Goal: Transaction & Acquisition: Purchase product/service

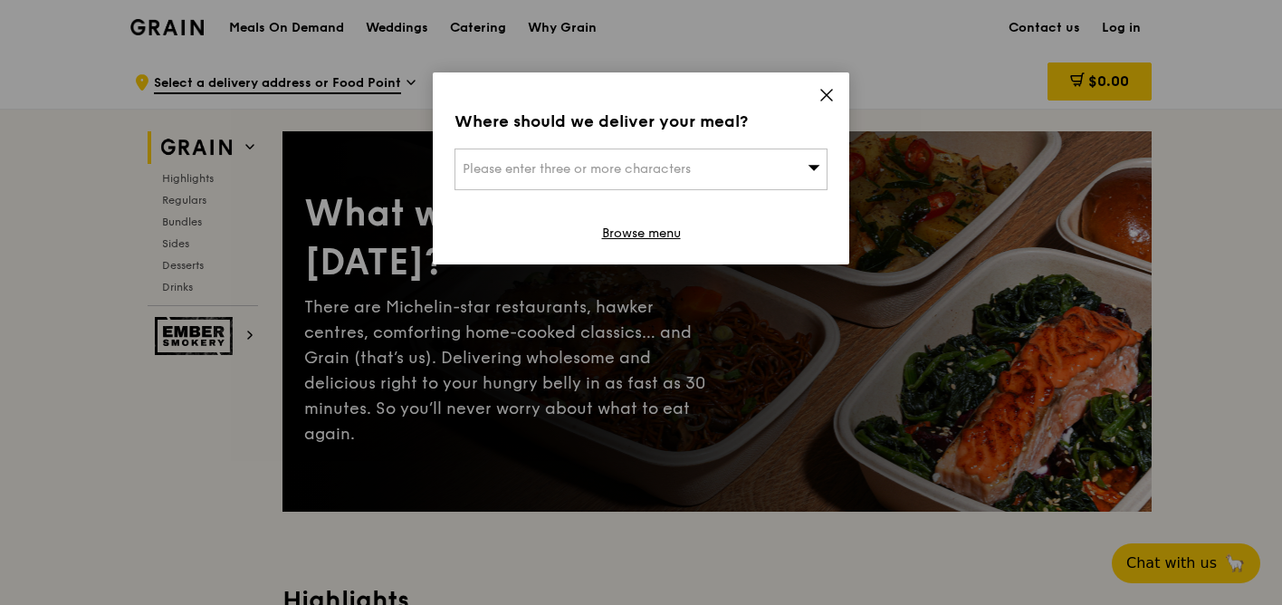
click at [828, 92] on icon at bounding box center [826, 95] width 11 height 11
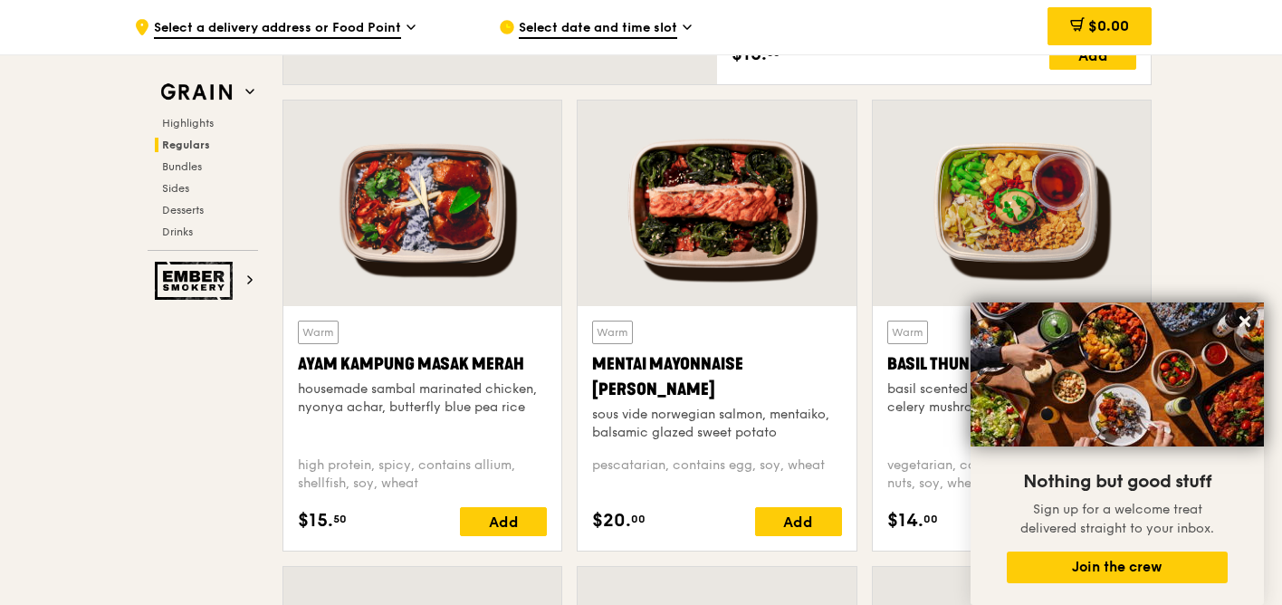
scroll to position [1577, 0]
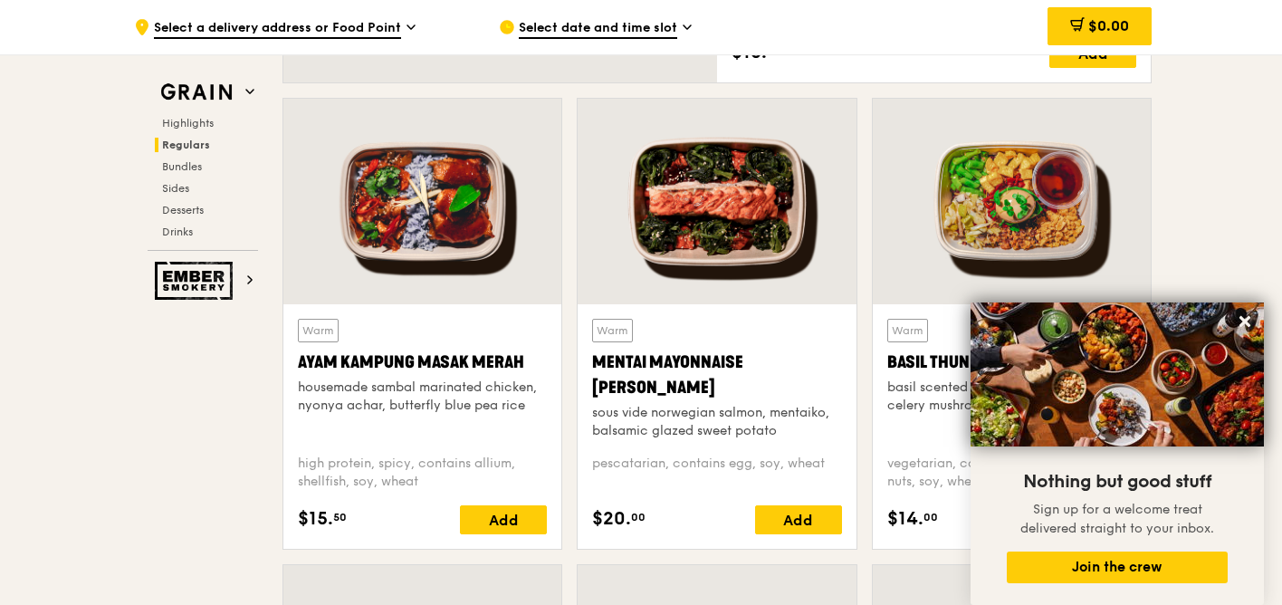
click at [693, 198] on div at bounding box center [717, 202] width 278 height 206
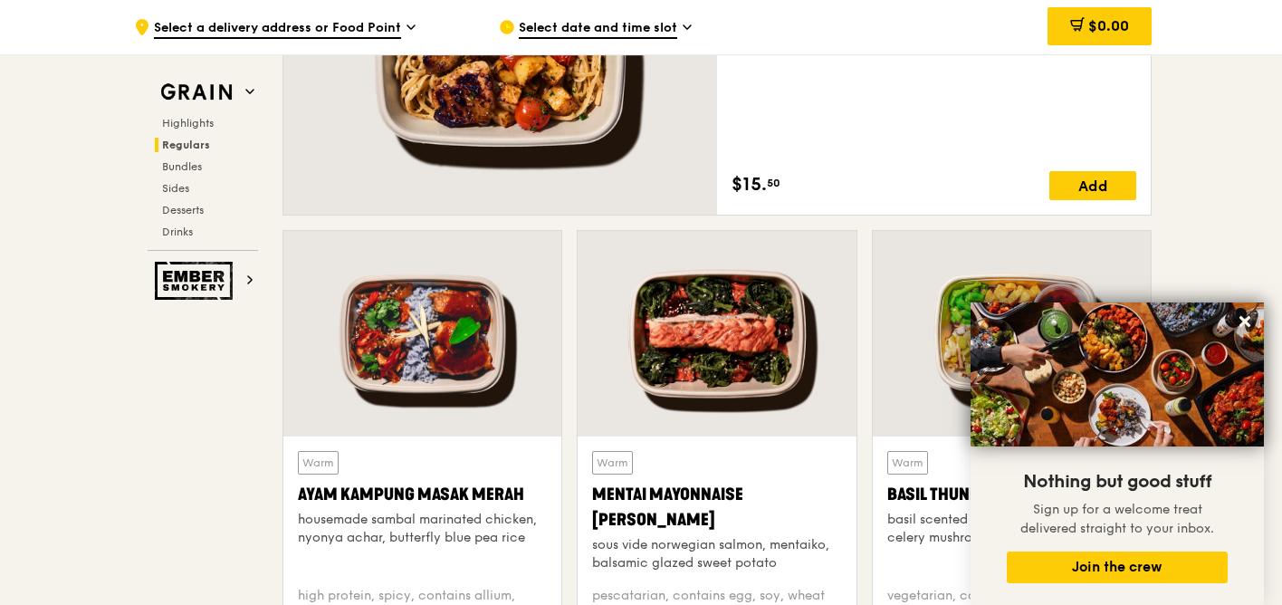
scroll to position [1444, 0]
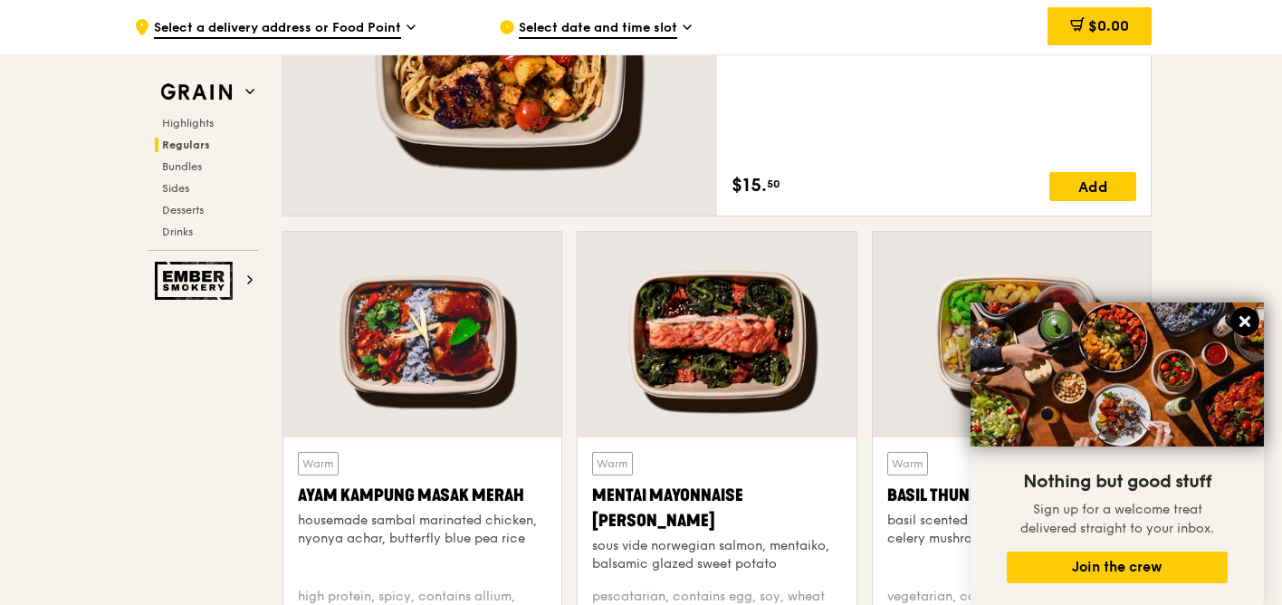
click at [1249, 321] on icon at bounding box center [1245, 321] width 16 height 16
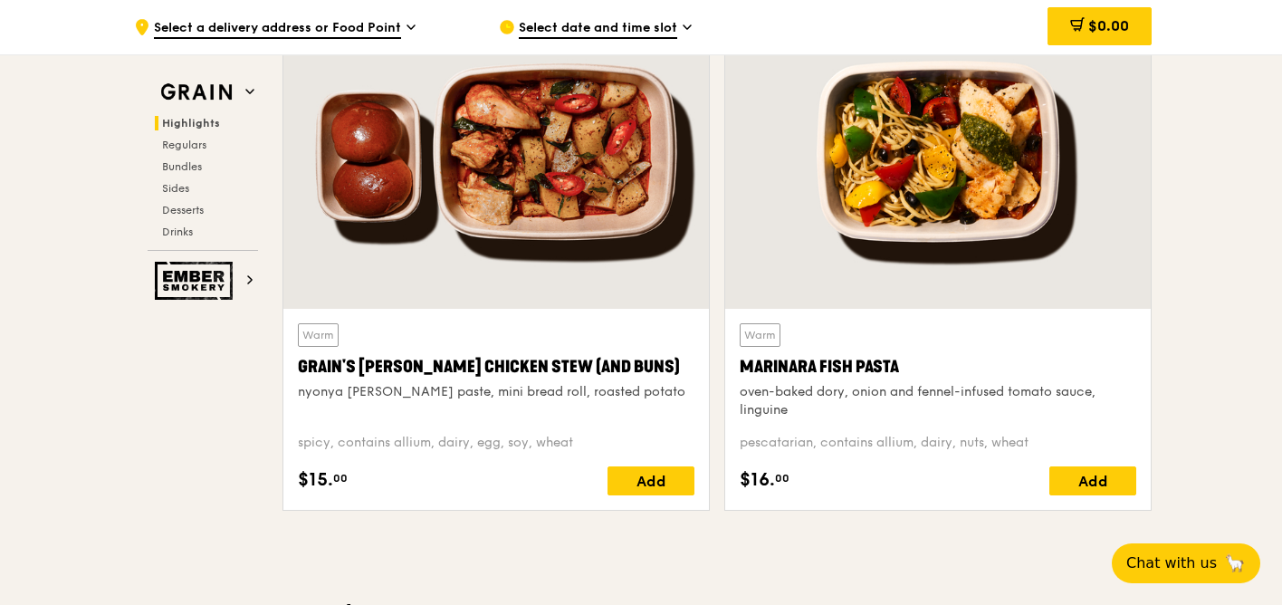
scroll to position [652, 0]
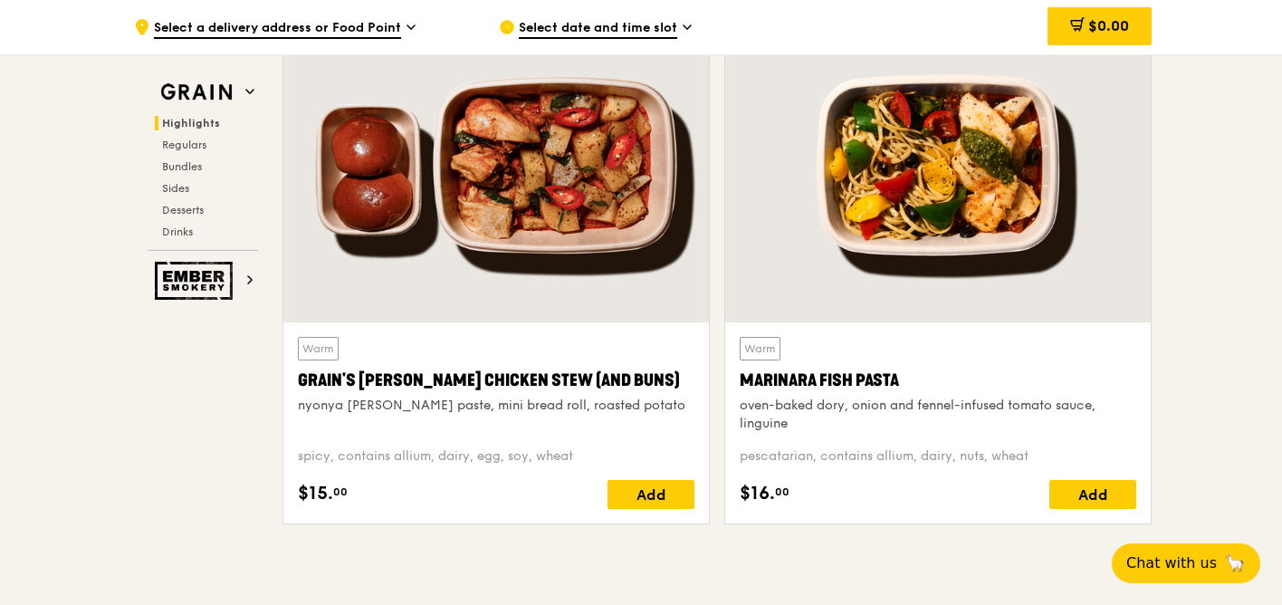
click at [993, 180] on div at bounding box center [938, 165] width 426 height 314
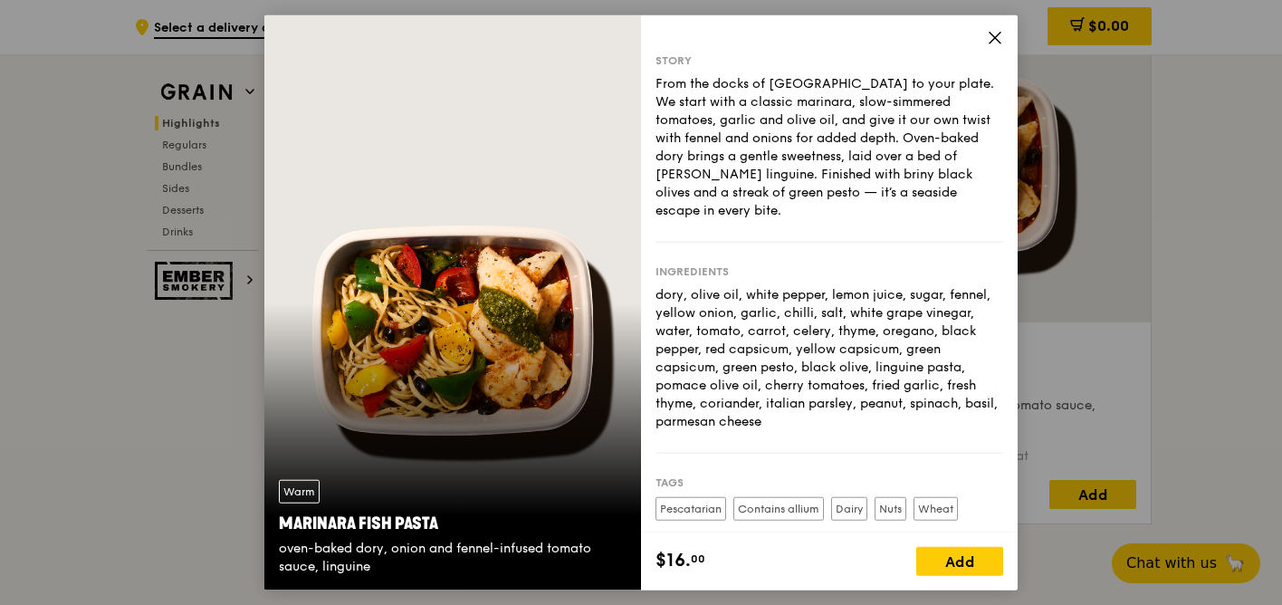
click at [997, 33] on icon at bounding box center [995, 38] width 16 height 16
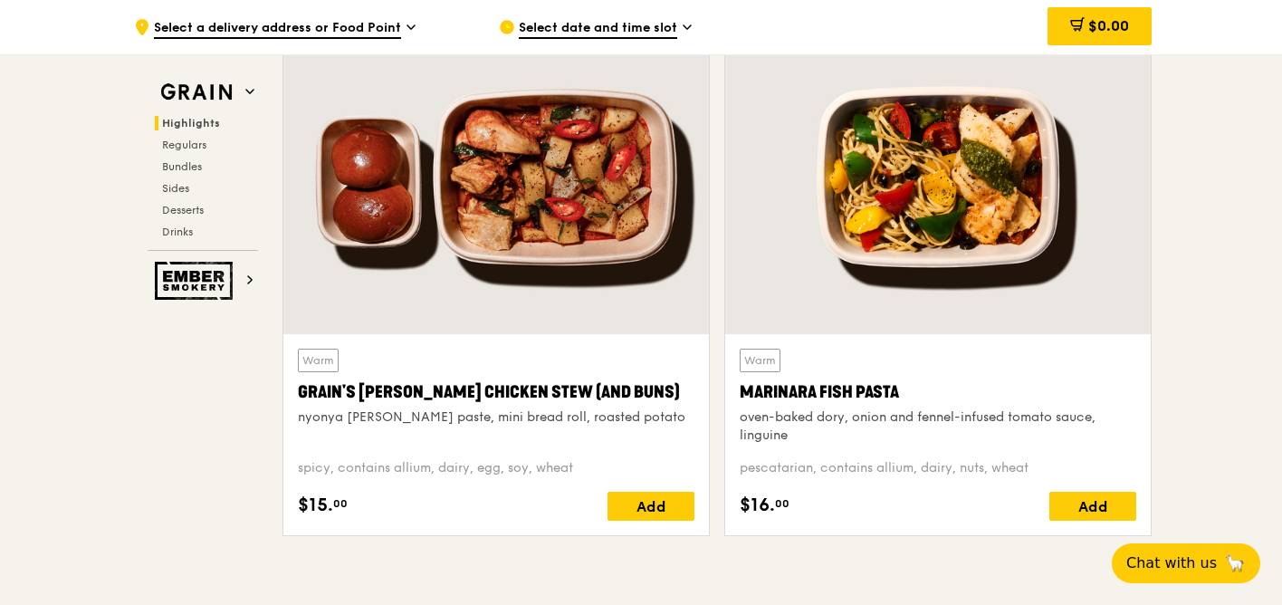
scroll to position [637, 0]
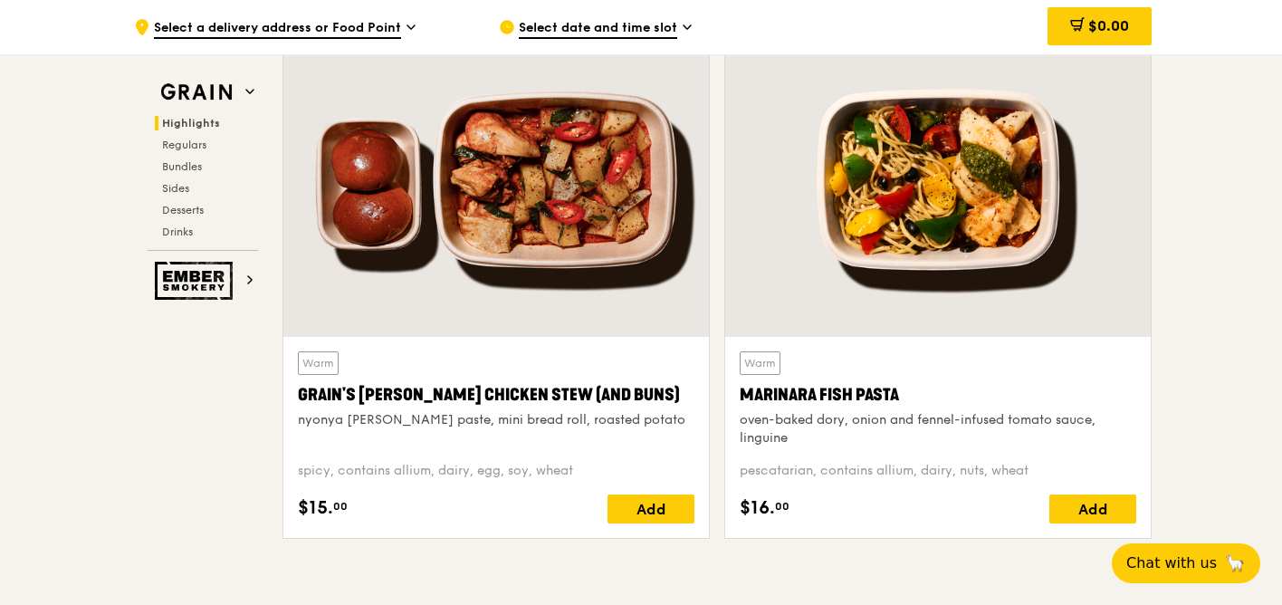
click at [536, 216] on div at bounding box center [496, 180] width 426 height 314
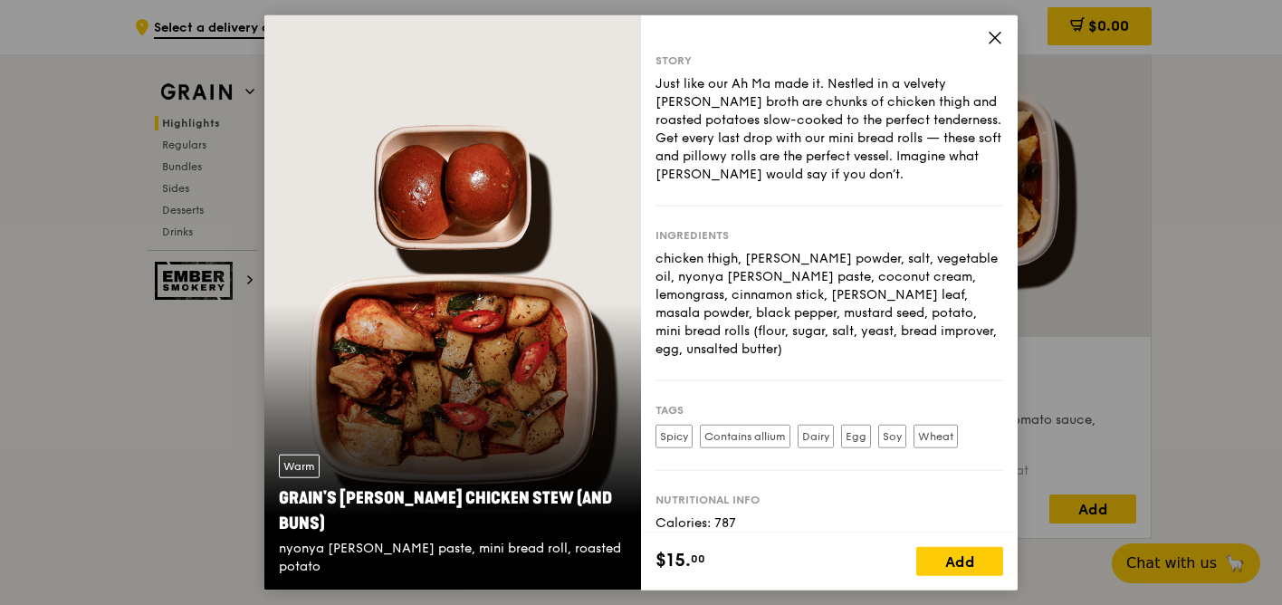
click at [984, 50] on div "Story Just like our Ah Ma made it. Nestled in a velvety [PERSON_NAME] broth are…" at bounding box center [829, 273] width 377 height 517
click at [993, 35] on icon at bounding box center [995, 38] width 16 height 16
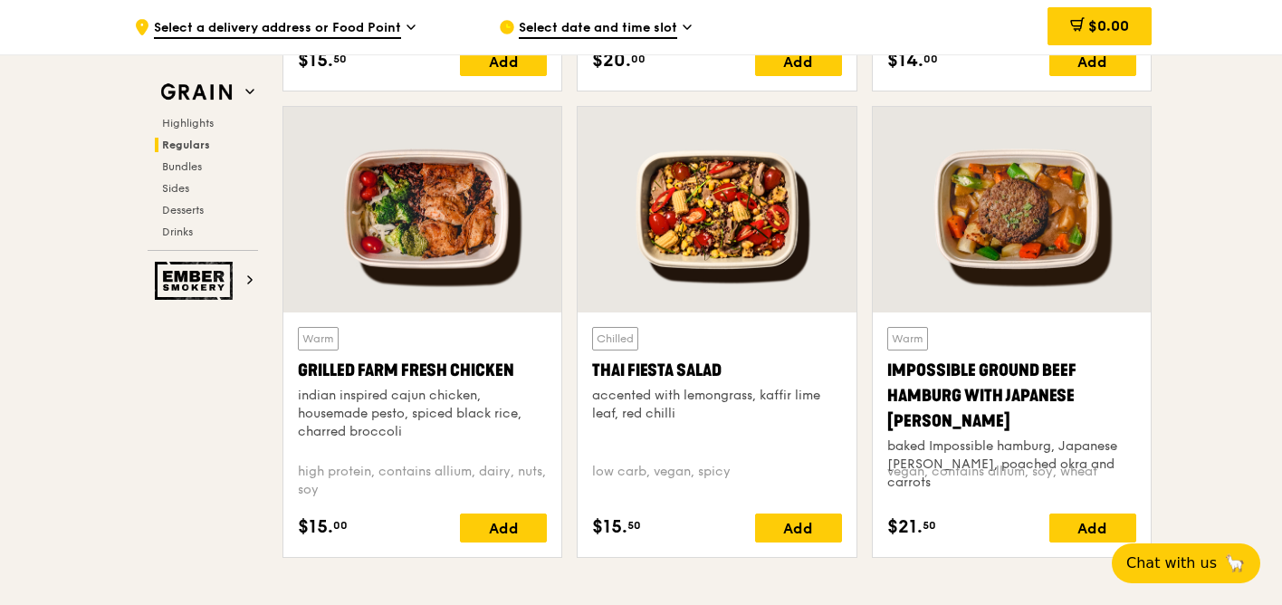
scroll to position [2039, 0]
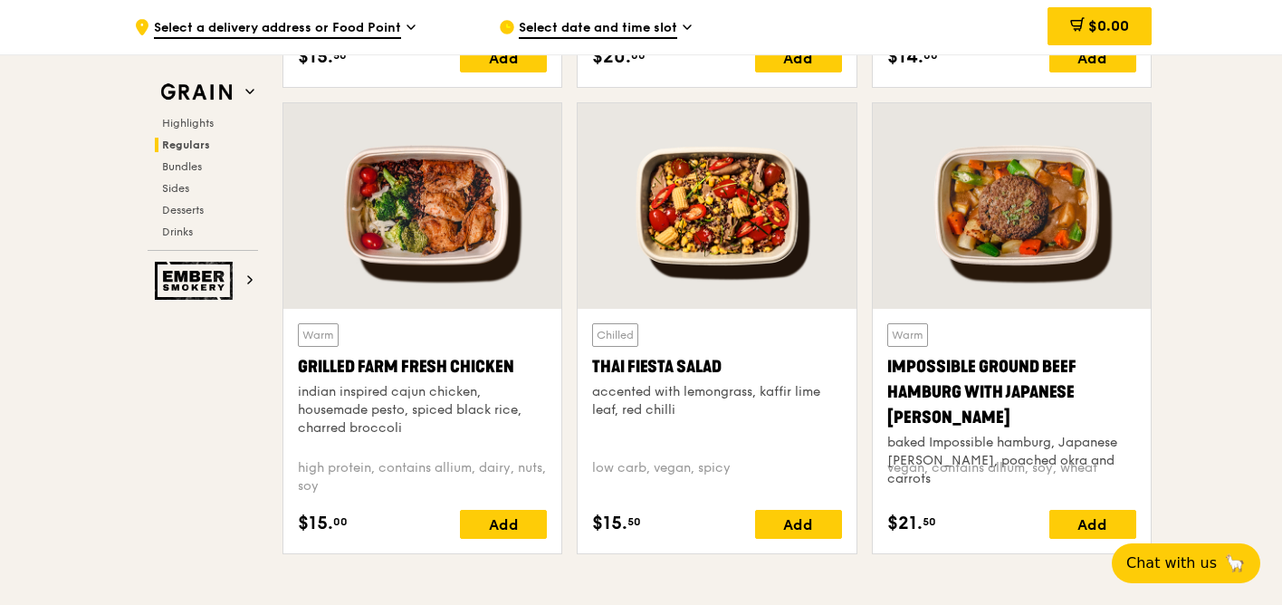
click at [408, 206] on div at bounding box center [422, 206] width 278 height 206
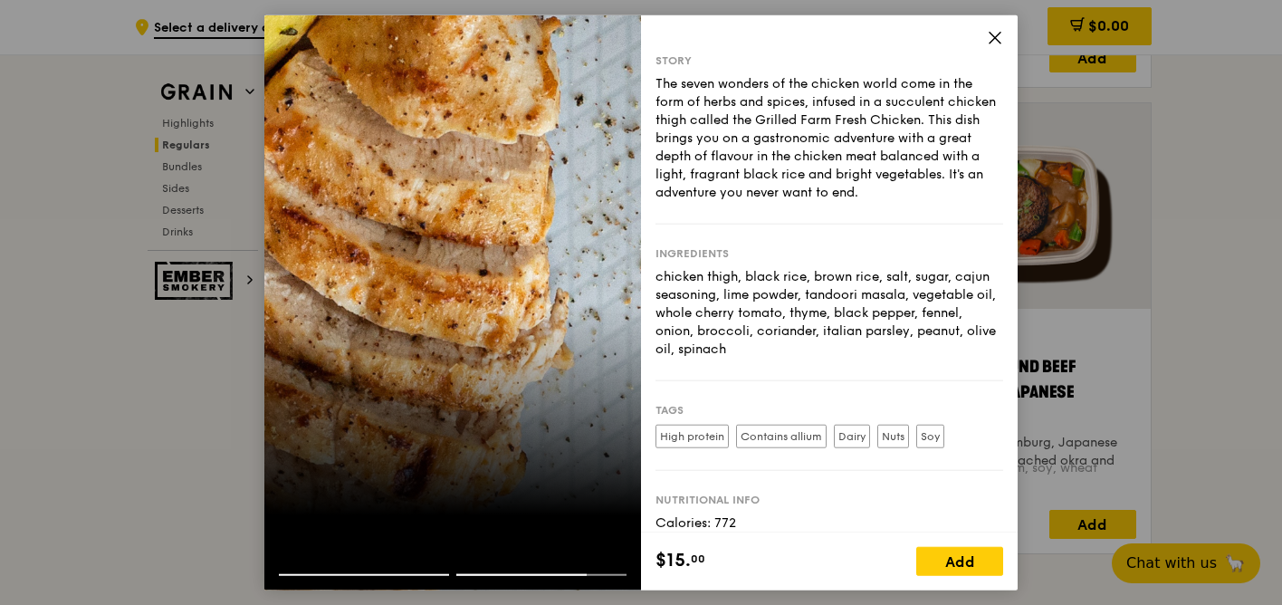
click at [999, 38] on icon at bounding box center [995, 38] width 16 height 16
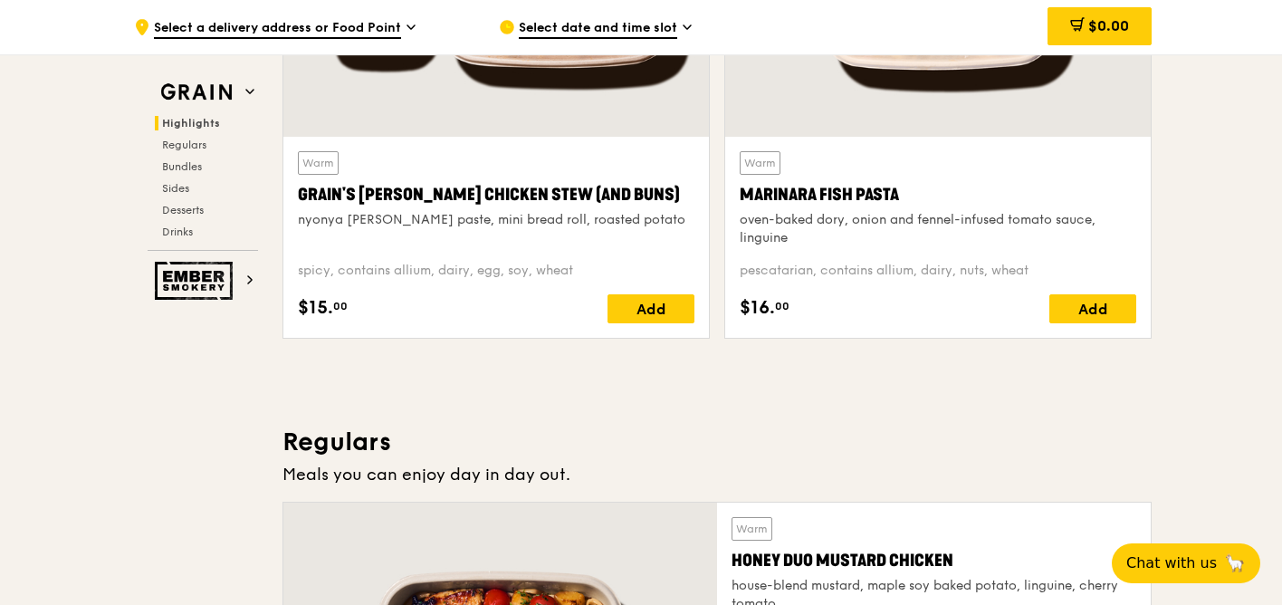
scroll to position [608, 0]
